Goal: Task Accomplishment & Management: Use online tool/utility

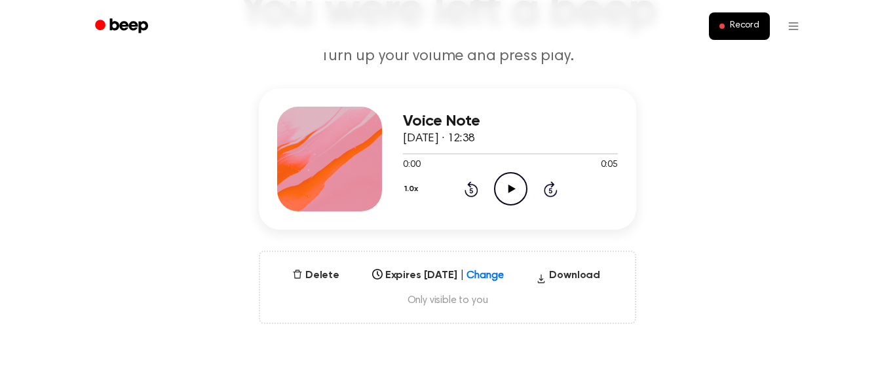
scroll to position [115, 0]
click at [497, 184] on icon "Play Audio" at bounding box center [510, 190] width 33 height 33
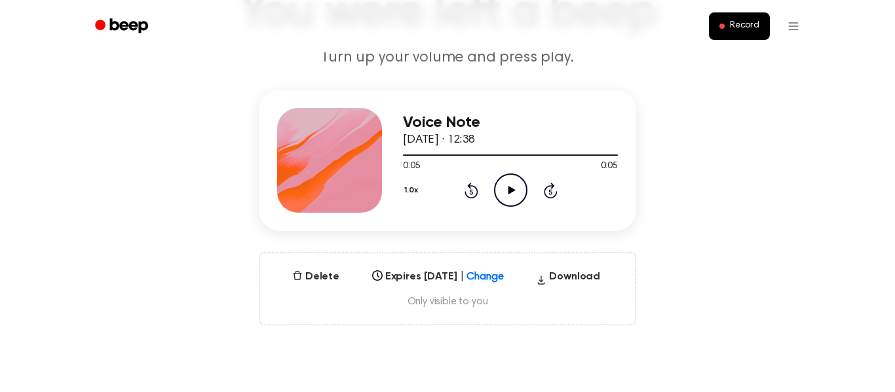
click at [506, 193] on icon "Play Audio" at bounding box center [510, 190] width 33 height 33
click at [329, 272] on button "Delete" at bounding box center [316, 277] width 58 height 16
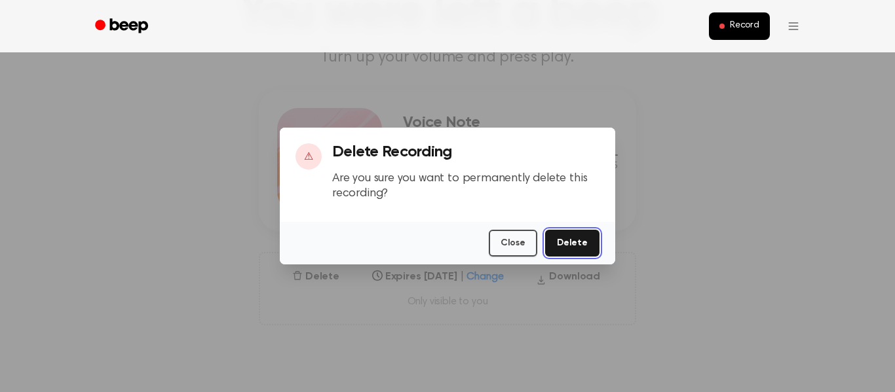
click at [586, 242] on button "Delete" at bounding box center [572, 243] width 54 height 27
